Goal: Task Accomplishment & Management: Use online tool/utility

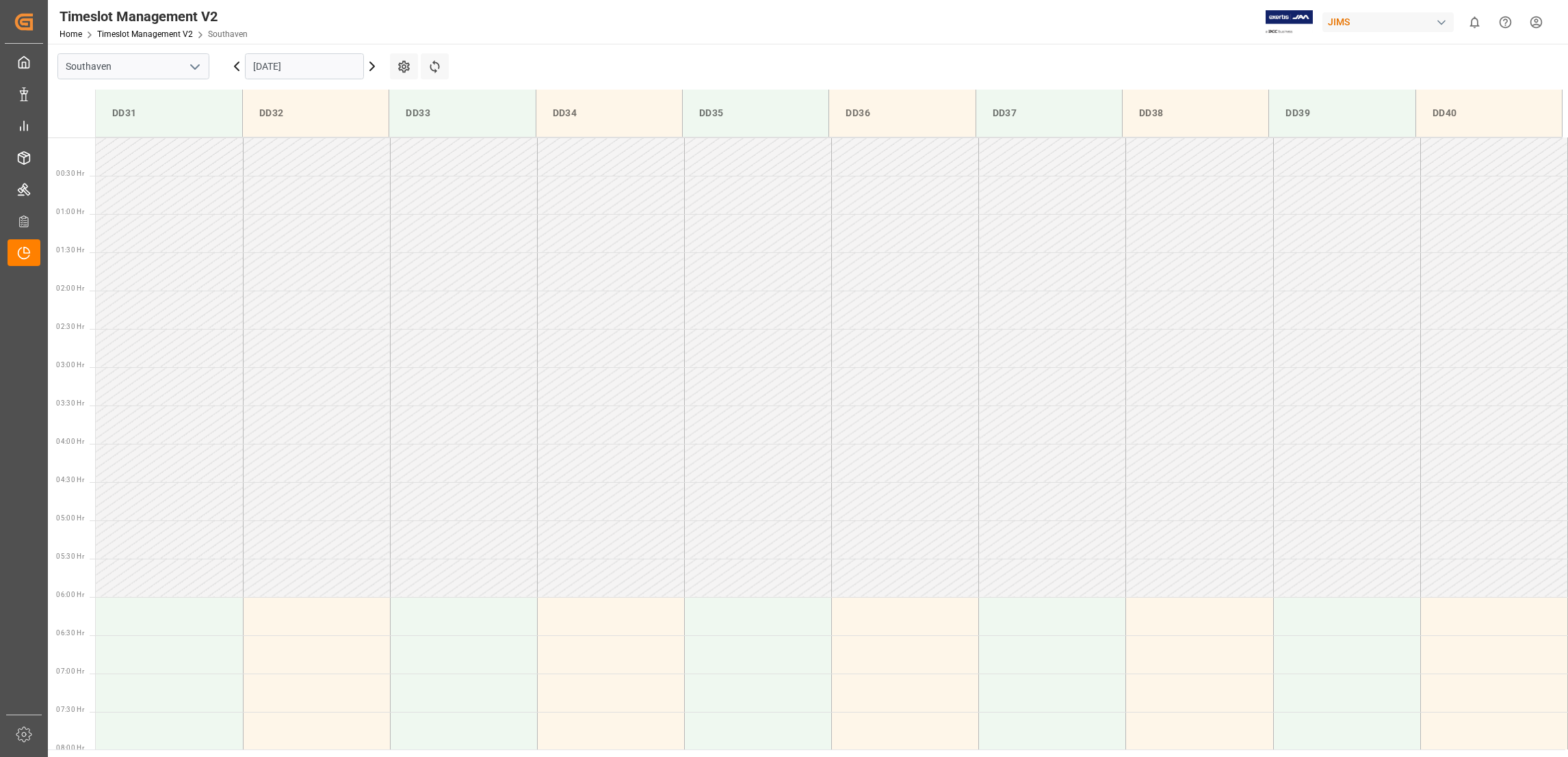
scroll to position [527, 0]
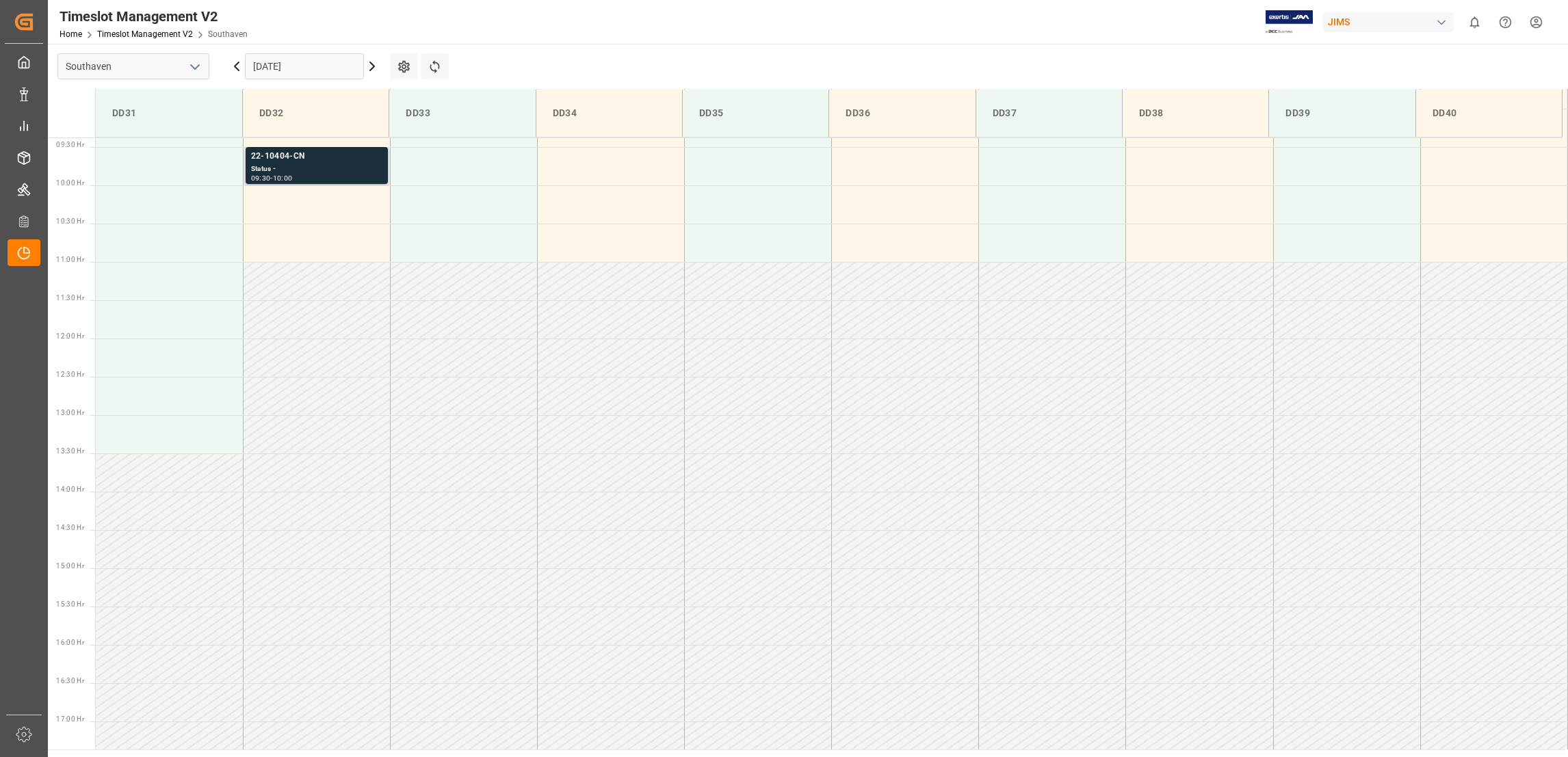
click at [289, 153] on div "22-10404-CN" at bounding box center [317, 157] width 131 height 14
drag, startPoint x: 286, startPoint y: 152, endPoint x: 280, endPoint y: 162, distance: 11.7
click at [280, 162] on div "22-10404-CN" at bounding box center [317, 157] width 131 height 14
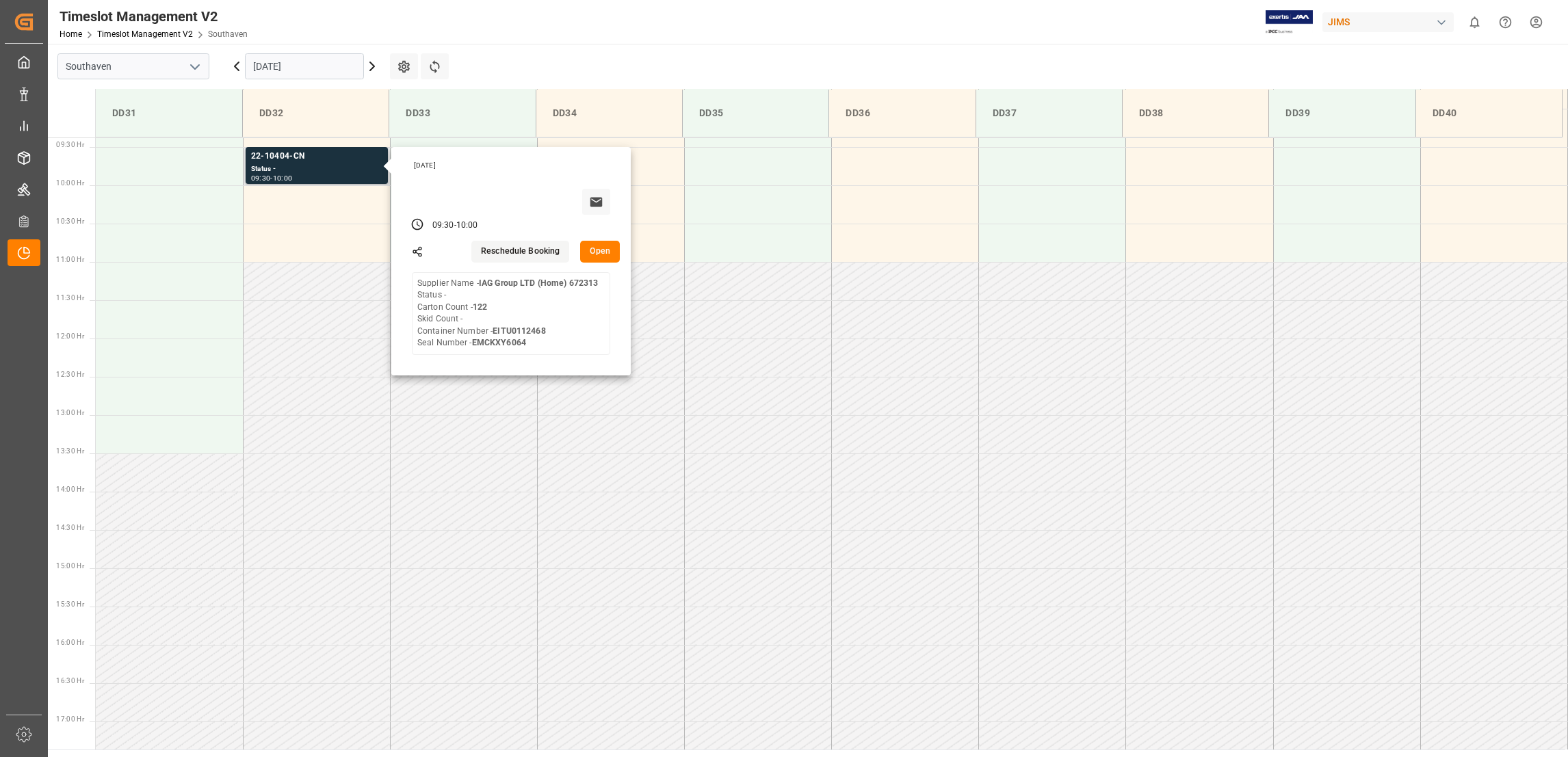
click at [616, 261] on button "Open" at bounding box center [600, 251] width 40 height 22
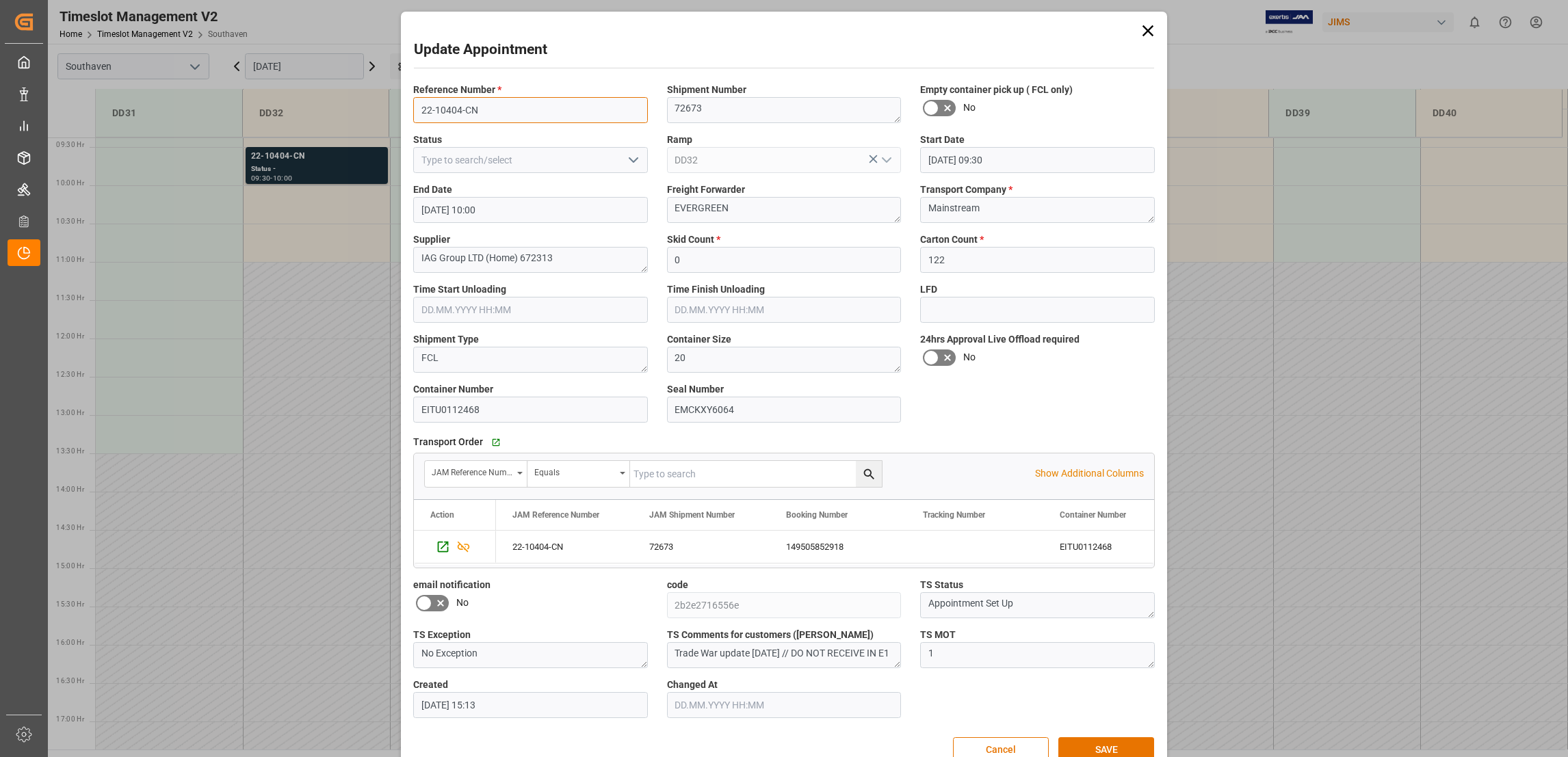
click at [467, 104] on input "22-10404-CN" at bounding box center [530, 110] width 235 height 26
